Goal: Navigation & Orientation: Find specific page/section

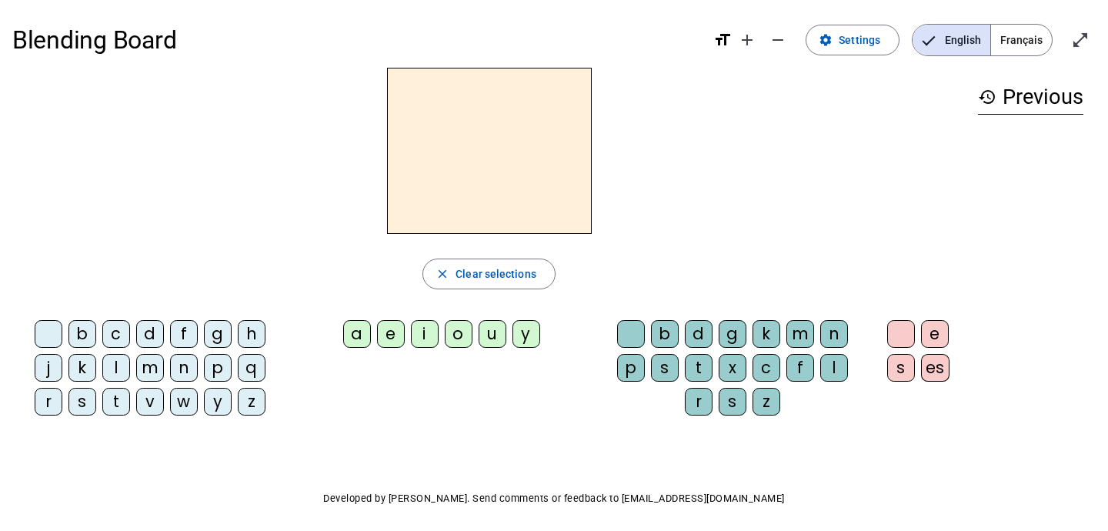
click at [1026, 44] on span "Français" at bounding box center [1021, 40] width 61 height 31
